Goal: Task Accomplishment & Management: Manage account settings

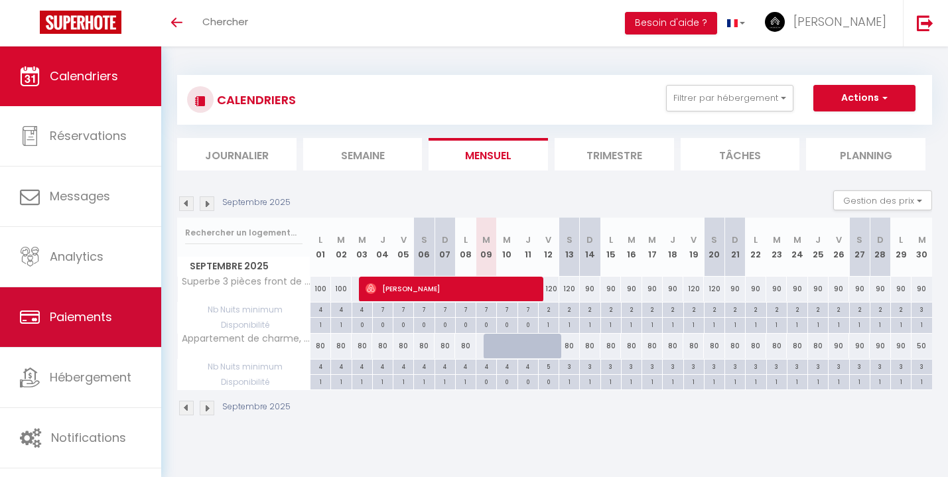
click at [86, 322] on span "Paiements" at bounding box center [81, 316] width 62 height 17
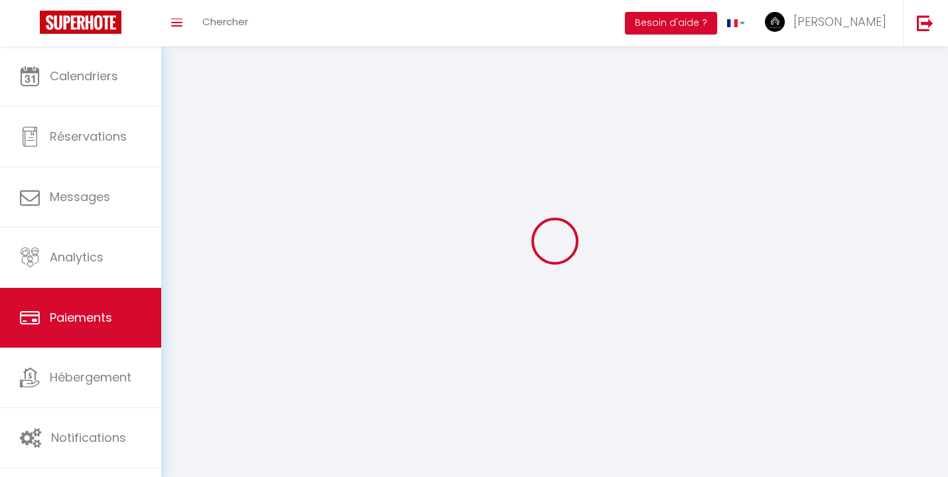
select select "2"
select select "0"
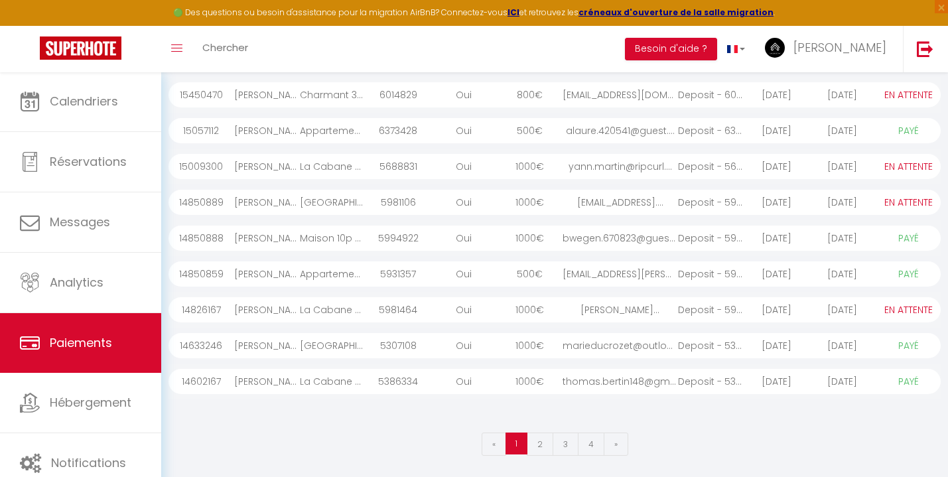
scroll to position [243, 0]
click at [588, 444] on link "4" at bounding box center [591, 444] width 27 height 23
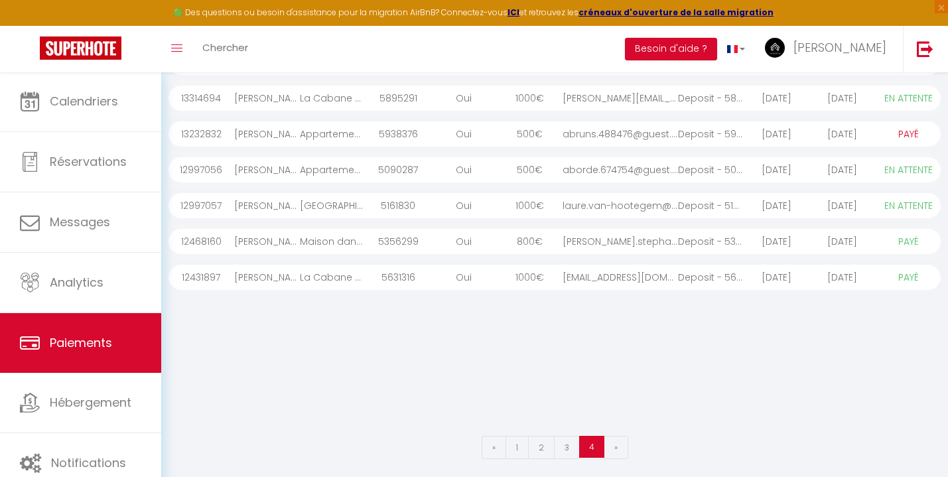
scroll to position [239, 0]
click at [403, 277] on div "5631316" at bounding box center [398, 278] width 66 height 25
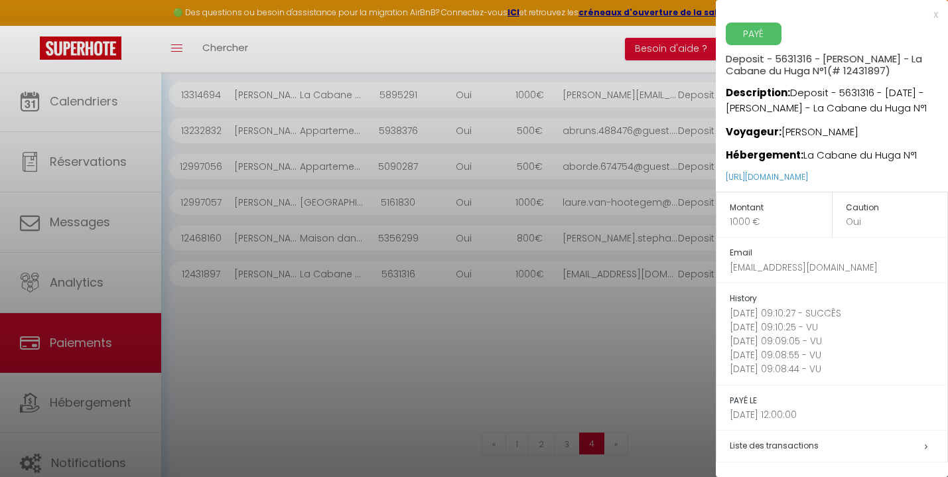
scroll to position [243, 0]
click at [789, 442] on span "Liste des transactions" at bounding box center [773, 445] width 89 height 11
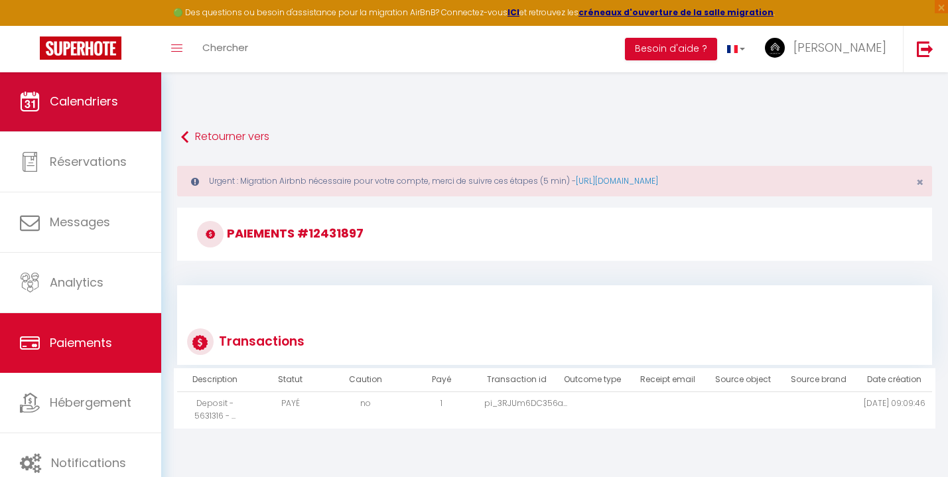
click at [82, 98] on span "Calendriers" at bounding box center [84, 101] width 68 height 17
